Goal: Information Seeking & Learning: Find specific page/section

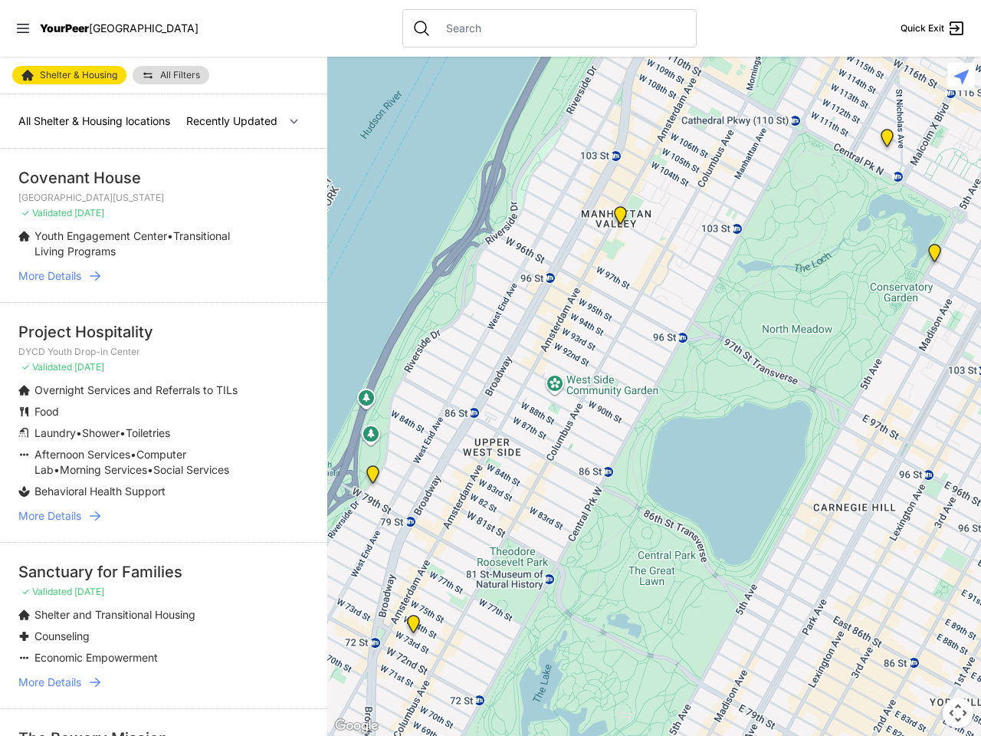
click at [23, 28] on icon at bounding box center [23, 28] width 12 height 9
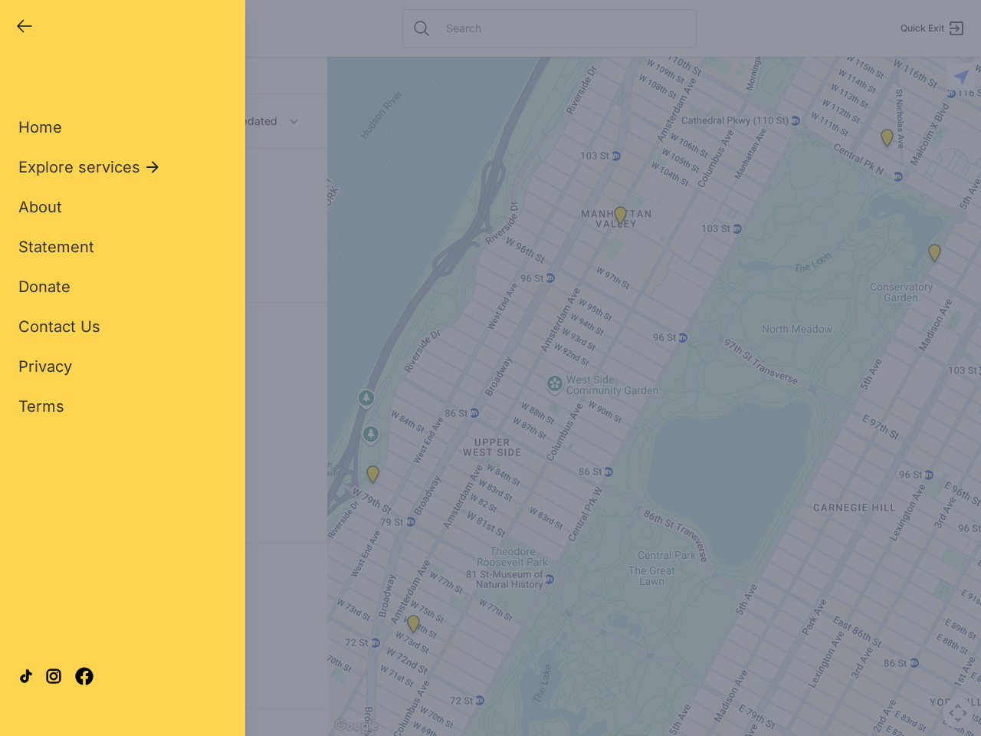
click at [654, 396] on div "Close panel YourPeer [GEOGRAPHIC_DATA] Quick Exit Single Adult Families Soup Ki…" at bounding box center [490, 368] width 981 height 736
click at [372, 477] on div "Close panel YourPeer [GEOGRAPHIC_DATA] Quick Exit Single Adult Families Soup Ki…" at bounding box center [490, 368] width 981 height 736
click at [413, 627] on div "Close panel YourPeer [GEOGRAPHIC_DATA] Quick Exit Single Adult Families Soup Ki…" at bounding box center [490, 368] width 981 height 736
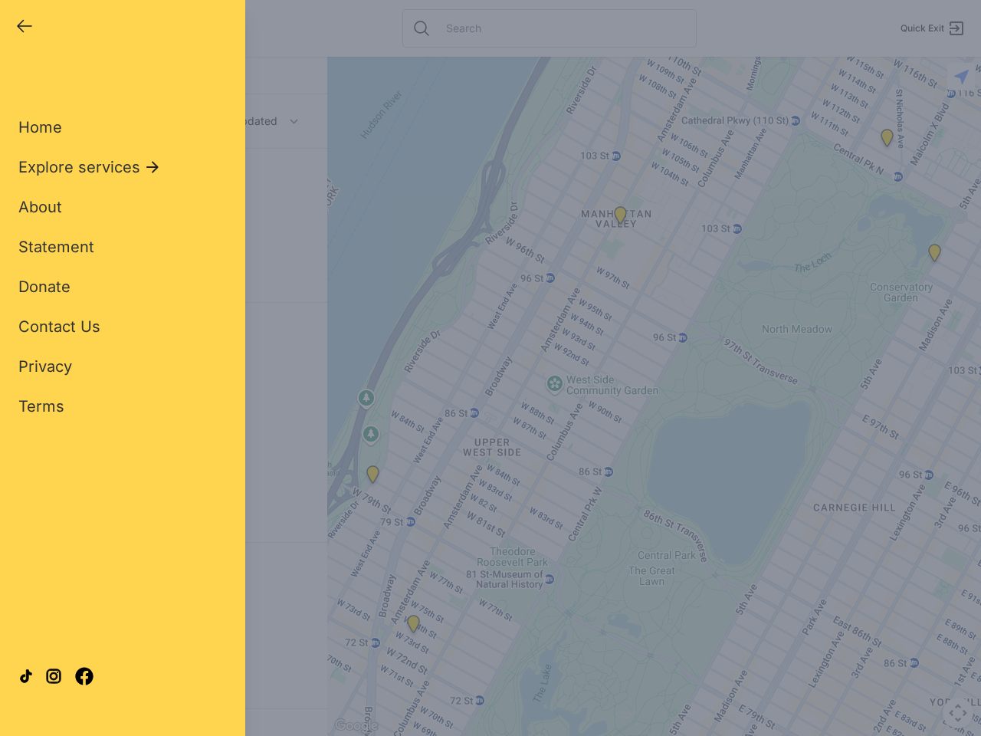
click at [620, 218] on div "Close panel YourPeer [GEOGRAPHIC_DATA] Quick Exit Single Adult Families Soup Ki…" at bounding box center [490, 368] width 981 height 736
click at [934, 256] on div "Close panel YourPeer [GEOGRAPHIC_DATA] Quick Exit Single Adult Families Soup Ki…" at bounding box center [490, 368] width 981 height 736
click at [887, 141] on div "Close panel YourPeer [GEOGRAPHIC_DATA] Quick Exit Single Adult Families Soup Ki…" at bounding box center [490, 368] width 981 height 736
click at [958, 713] on div "Close panel YourPeer [GEOGRAPHIC_DATA] Quick Exit Single Adult Families Soup Ki…" at bounding box center [490, 368] width 981 height 736
